Goal: Information Seeking & Learning: Learn about a topic

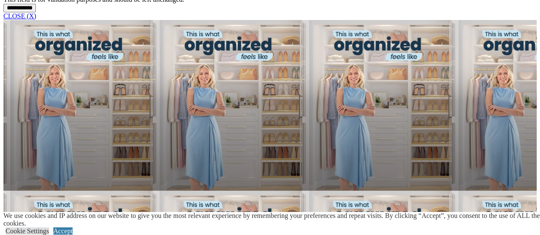
scroll to position [726, 0]
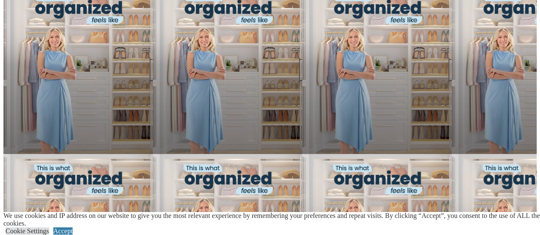
scroll to position [1196, 0]
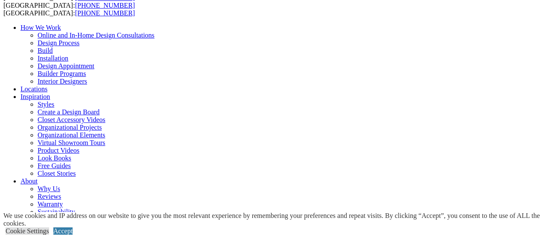
scroll to position [43, 0]
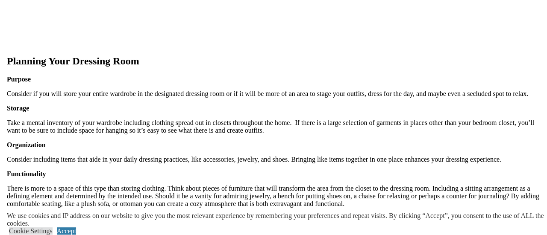
scroll to position [1068, 0]
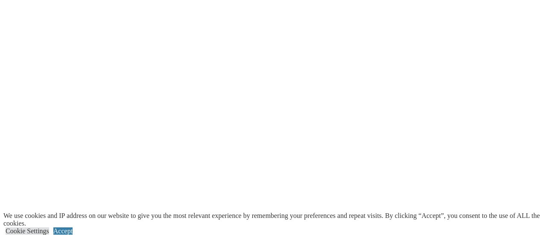
scroll to position [1564, 0]
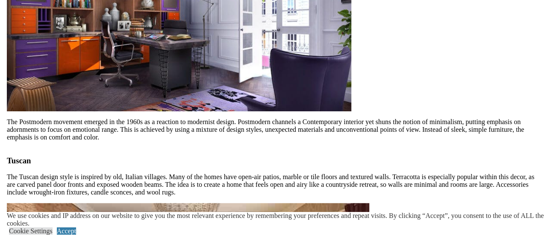
scroll to position [2690, 0]
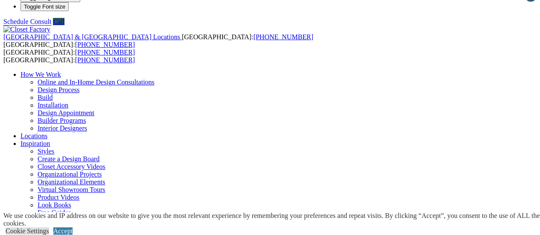
scroll to position [0, 0]
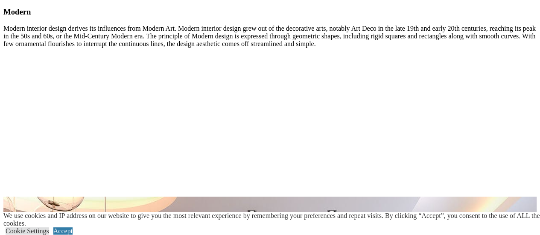
scroll to position [1367, 0]
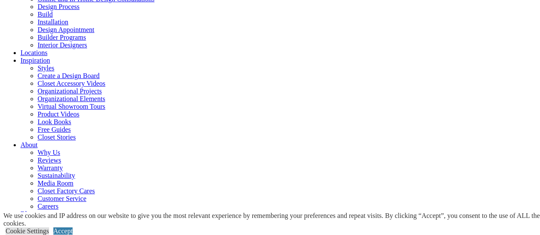
scroll to position [128, 0]
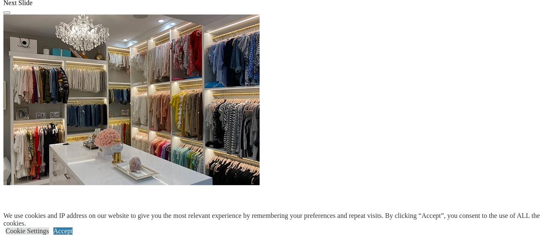
scroll to position [879, 0]
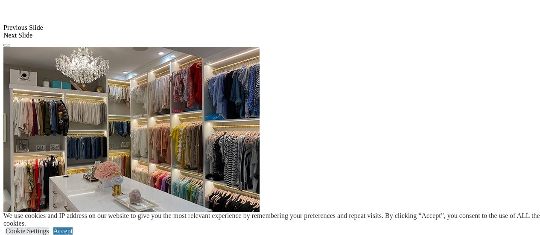
scroll to position [665, 0]
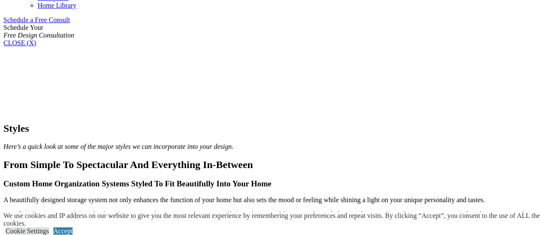
scroll to position [555, 0]
